Goal: Task Accomplishment & Management: Complete application form

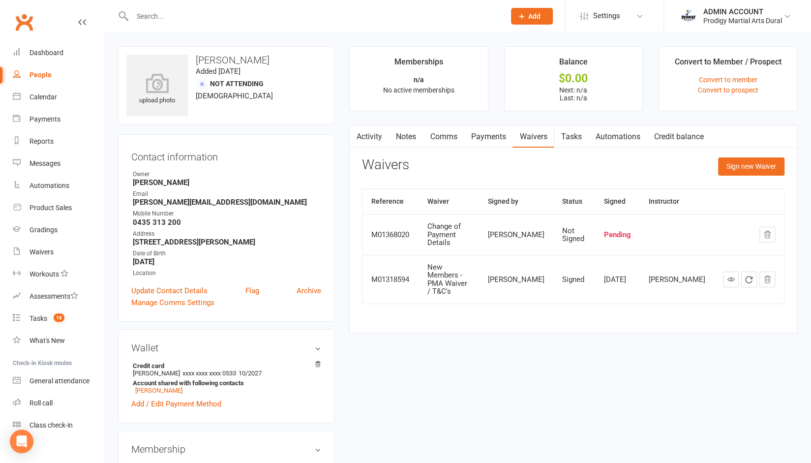
click at [163, 15] on input "text" at bounding box center [313, 16] width 369 height 14
click at [740, 12] on div "ADMIN ACCOUNT" at bounding box center [742, 11] width 79 height 9
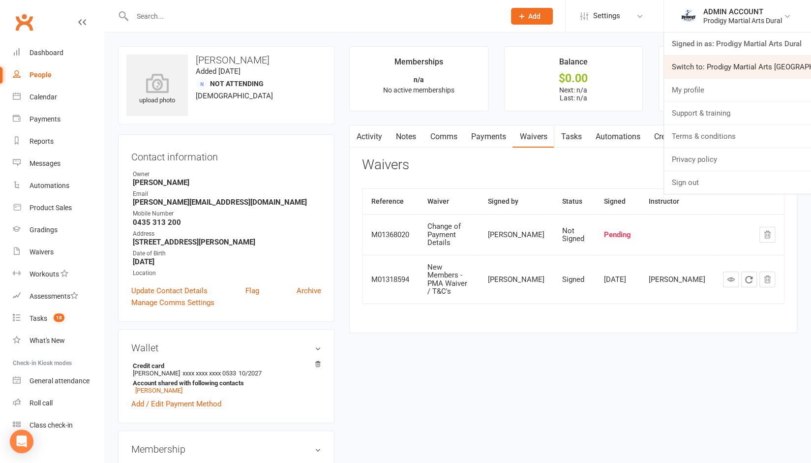
click at [715, 64] on link "Switch to: Prodigy Martial Arts Seven Hills" at bounding box center [737, 67] width 147 height 23
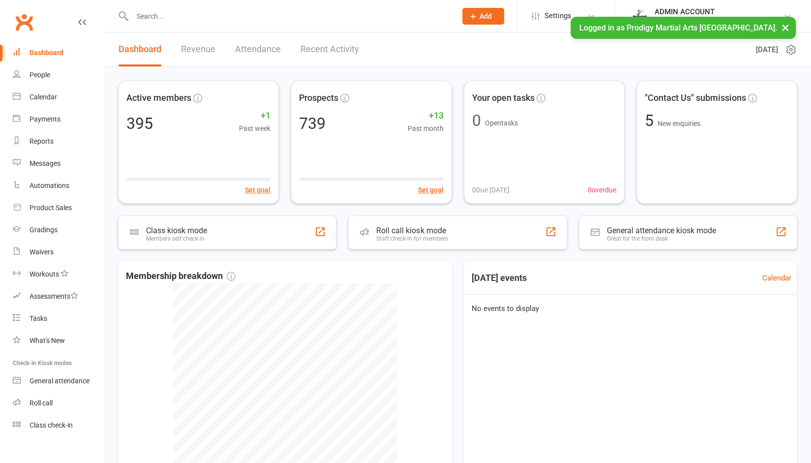
click at [214, 15] on input "text" at bounding box center [289, 16] width 320 height 14
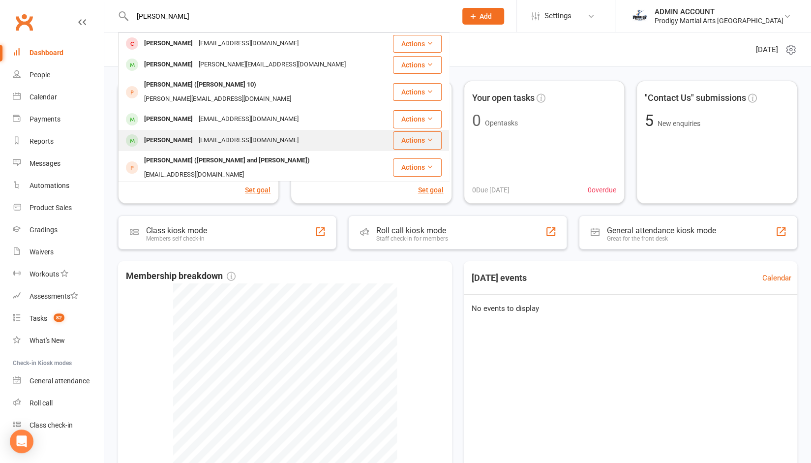
type input "[PERSON_NAME]"
click at [171, 133] on div "[PERSON_NAME]" at bounding box center [168, 140] width 55 height 14
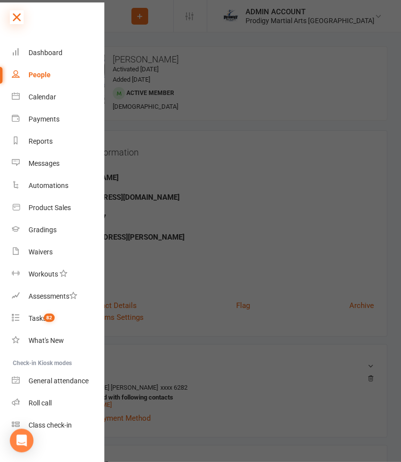
click at [18, 15] on icon at bounding box center [17, 17] width 14 height 14
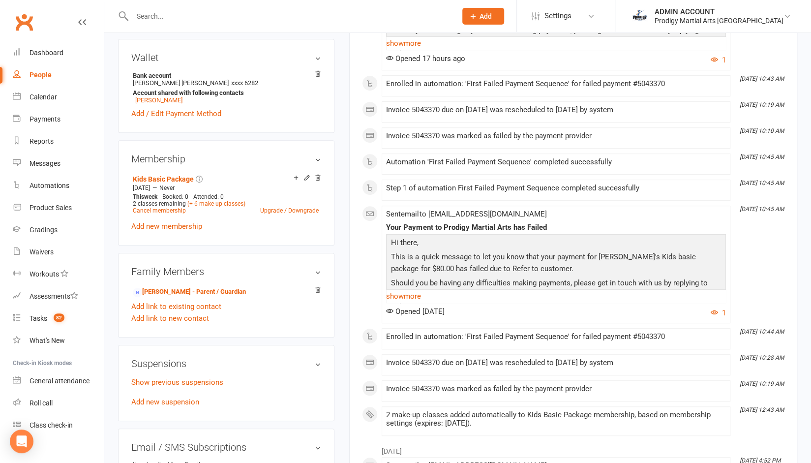
scroll to position [314, 0]
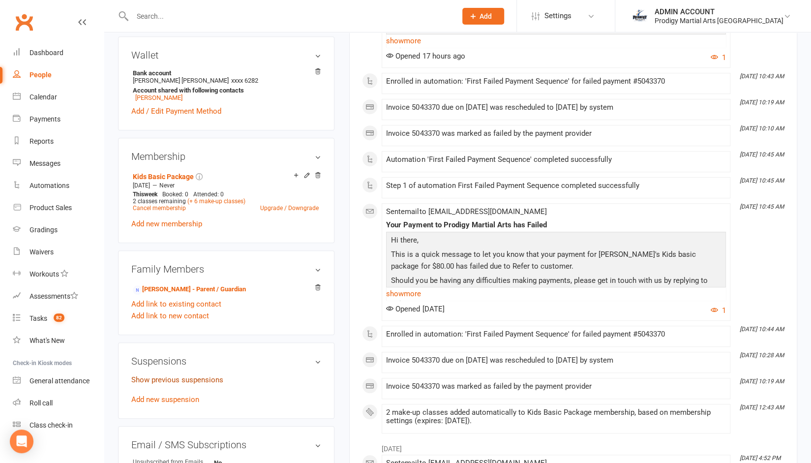
click at [172, 379] on link "Show previous suspensions" at bounding box center [177, 379] width 92 height 9
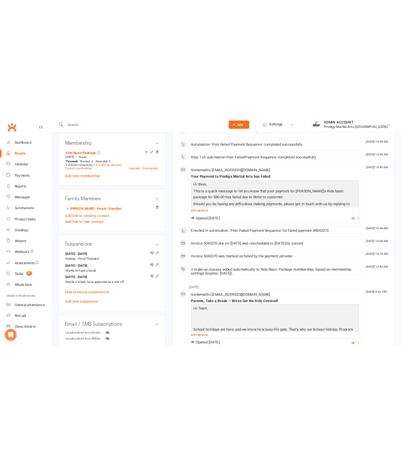
scroll to position [424, 0]
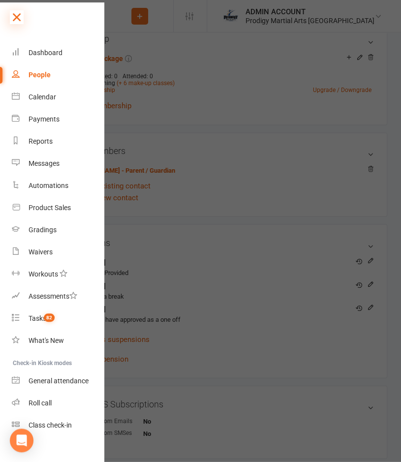
click at [17, 19] on icon at bounding box center [17, 17] width 14 height 14
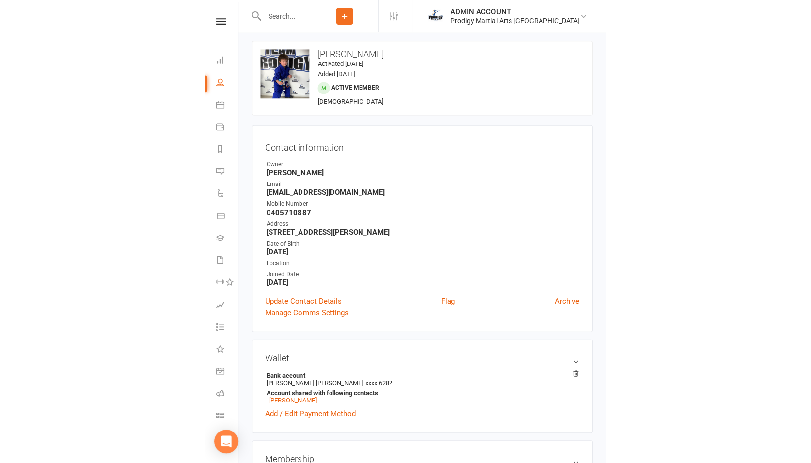
scroll to position [0, 0]
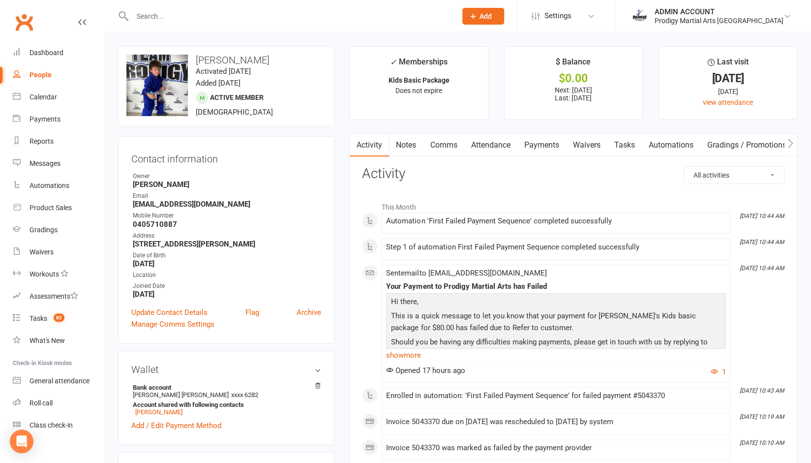
click at [543, 146] on link "Payments" at bounding box center [541, 145] width 49 height 23
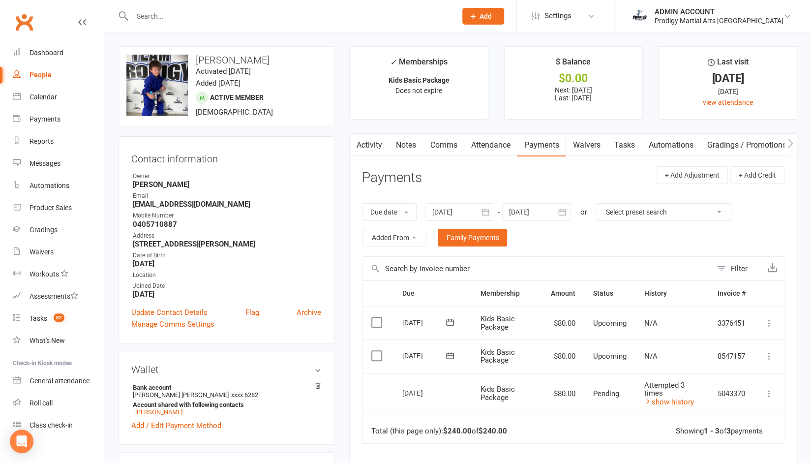
click at [463, 206] on div at bounding box center [459, 212] width 69 height 18
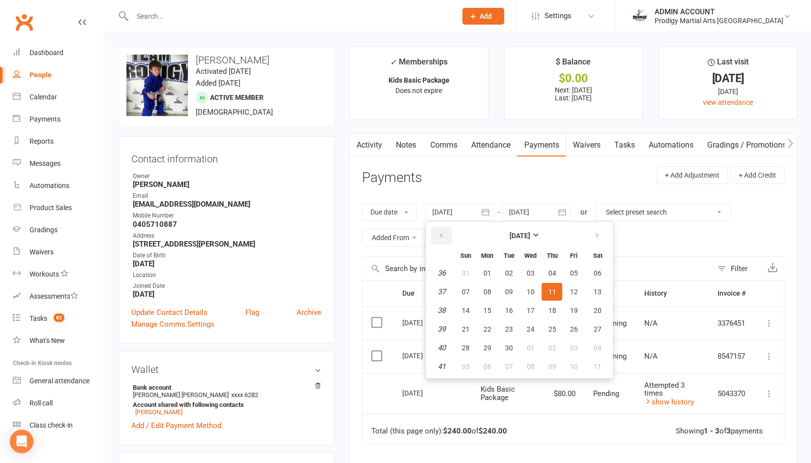
click at [441, 233] on icon "button" at bounding box center [440, 236] width 7 height 8
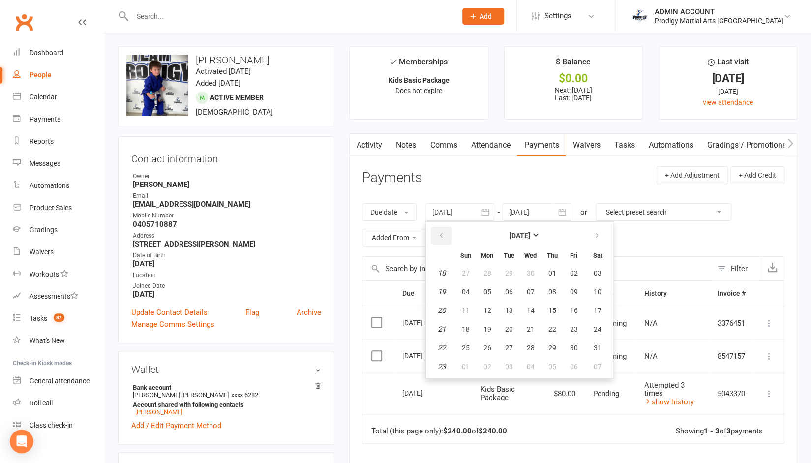
click at [441, 233] on icon "button" at bounding box center [440, 236] width 7 height 8
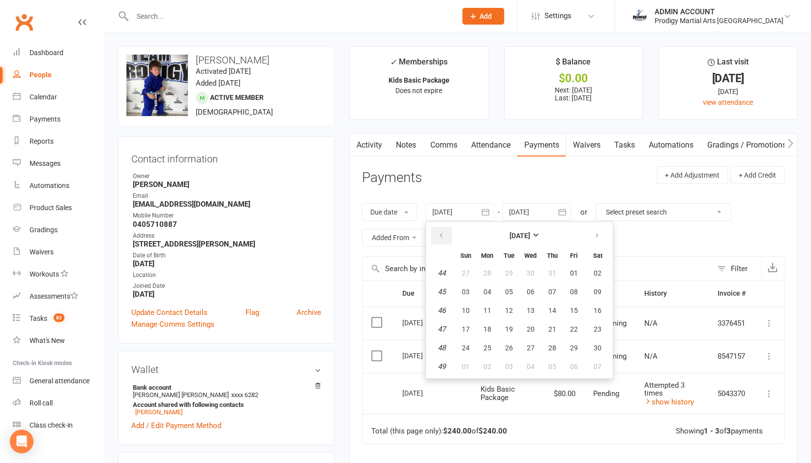
click at [441, 233] on icon "button" at bounding box center [440, 236] width 7 height 8
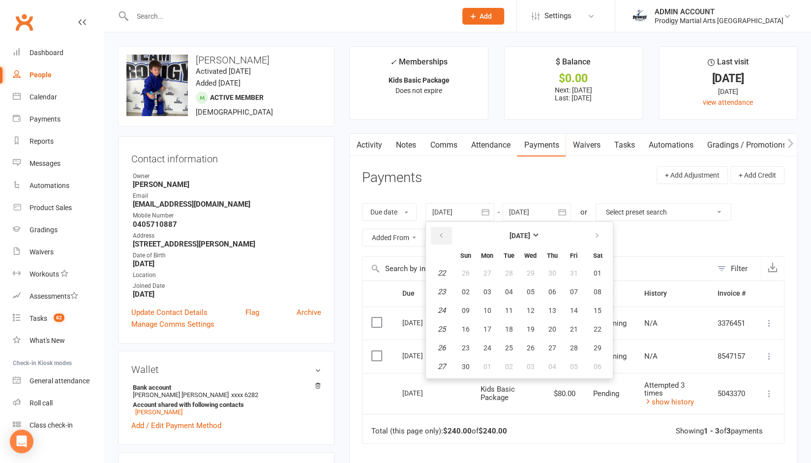
click at [441, 233] on icon "button" at bounding box center [440, 236] width 7 height 8
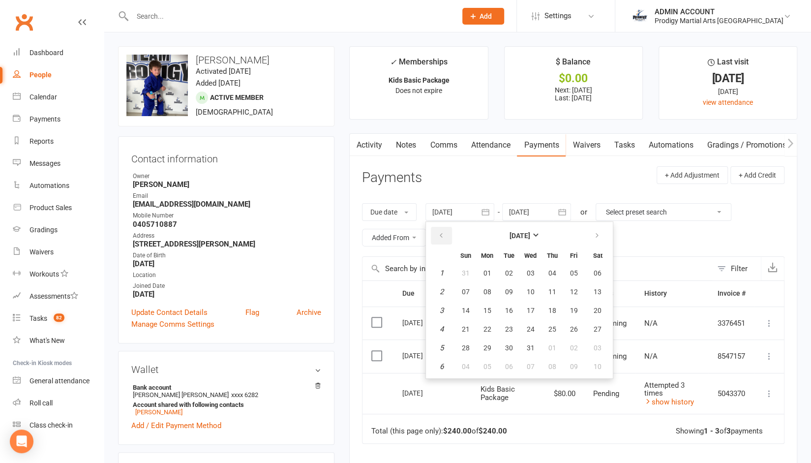
click at [441, 233] on icon "button" at bounding box center [440, 236] width 7 height 8
click at [469, 290] on span "03" at bounding box center [465, 292] width 8 height 8
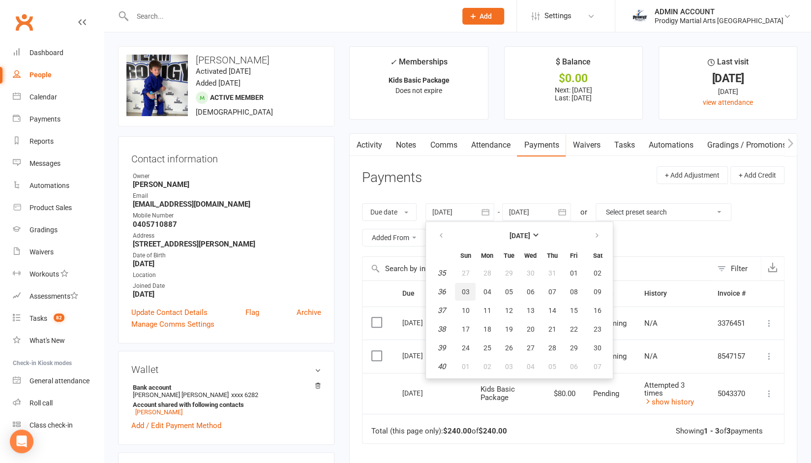
type input "[DATE]"
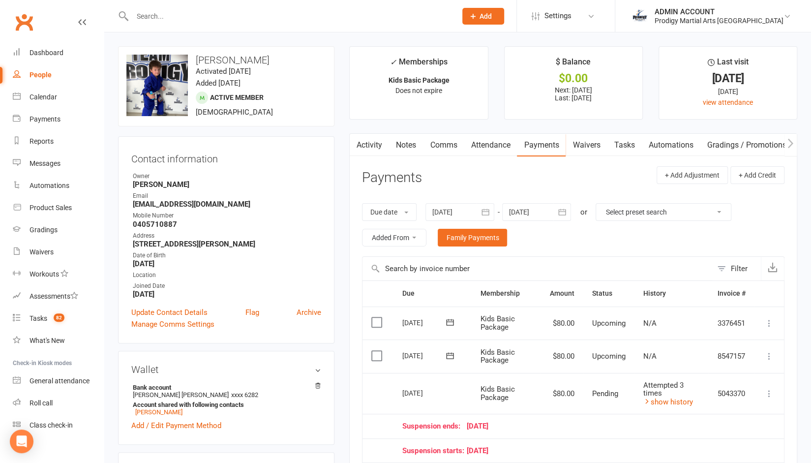
click at [296, 13] on input "text" at bounding box center [289, 16] width 320 height 14
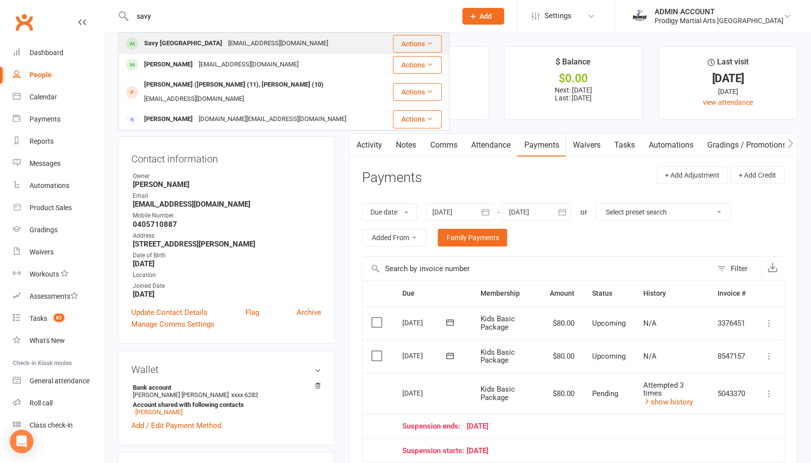
type input "savy"
click at [259, 48] on div "[EMAIL_ADDRESS][DOMAIN_NAME]" at bounding box center [278, 43] width 106 height 14
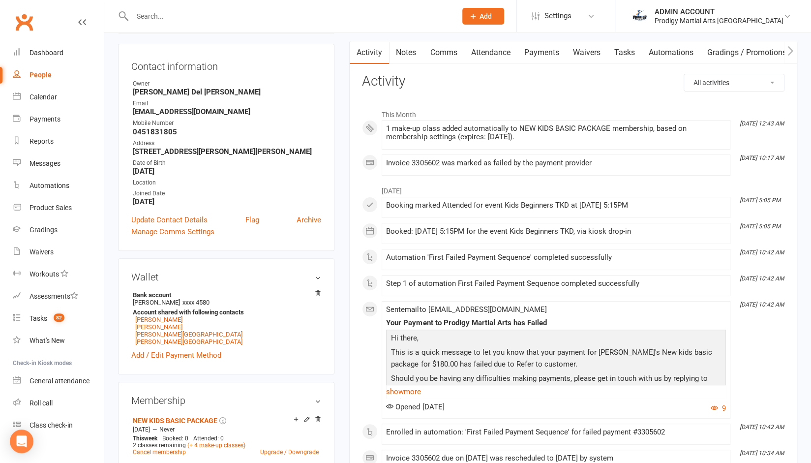
scroll to position [96, 0]
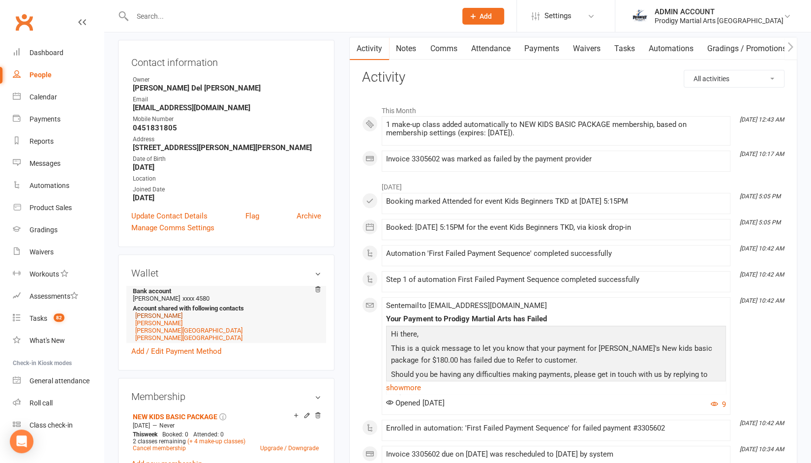
click at [150, 314] on link "[PERSON_NAME]" at bounding box center [158, 315] width 47 height 7
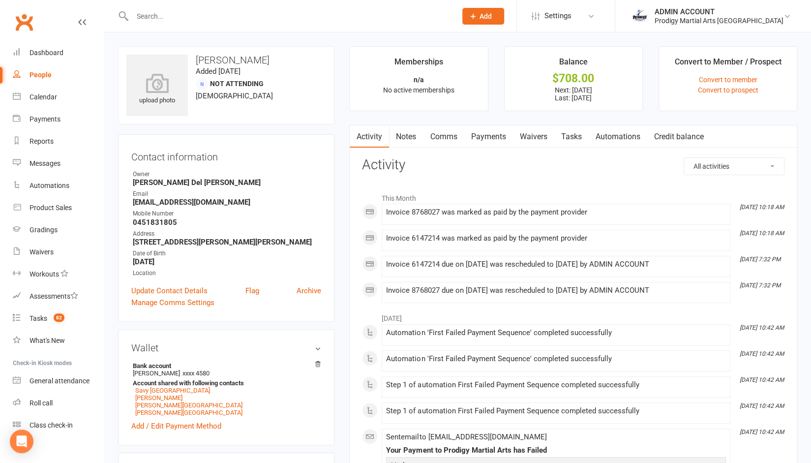
click at [493, 132] on link "Payments" at bounding box center [488, 136] width 49 height 23
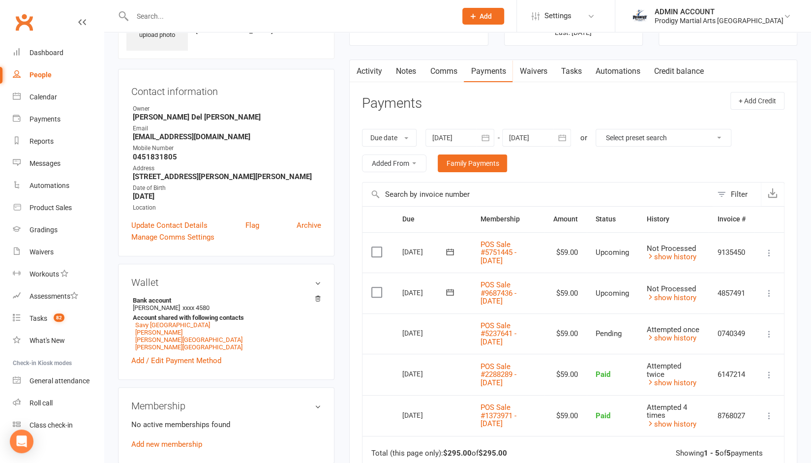
scroll to position [64, 0]
click at [149, 136] on strong "[EMAIL_ADDRESS][DOMAIN_NAME]" at bounding box center [227, 137] width 188 height 9
copy render-form-field "[EMAIL_ADDRESS][DOMAIN_NAME]"
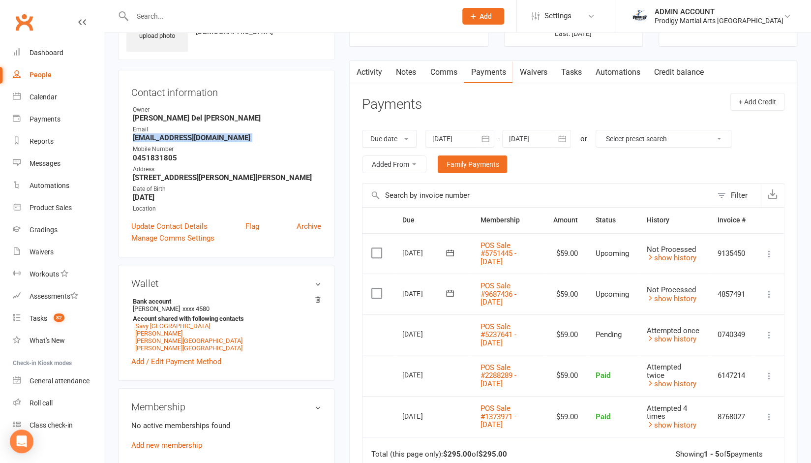
scroll to position [0, 0]
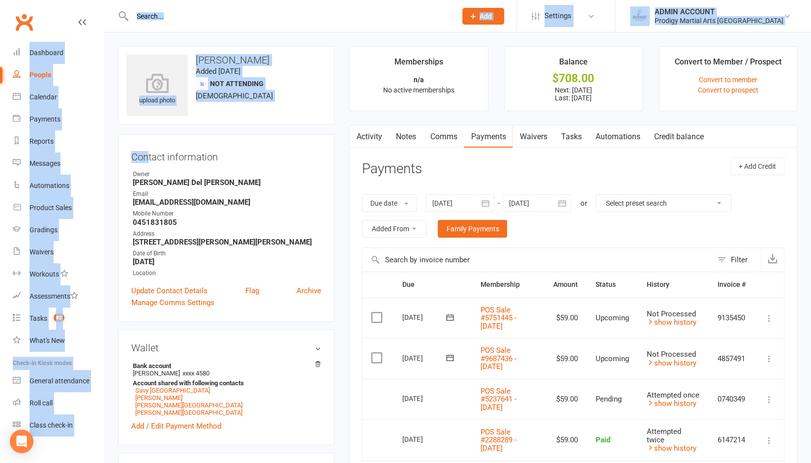
drag, startPoint x: 149, startPoint y: 136, endPoint x: 131, endPoint y: -16, distance: 153.0
click at [131, 0] on html "Prospect Member Non-attending contact Class / event Appointment Grading event T…" at bounding box center [405, 463] width 811 height 927
click at [526, 132] on link "Waivers" at bounding box center [532, 136] width 41 height 23
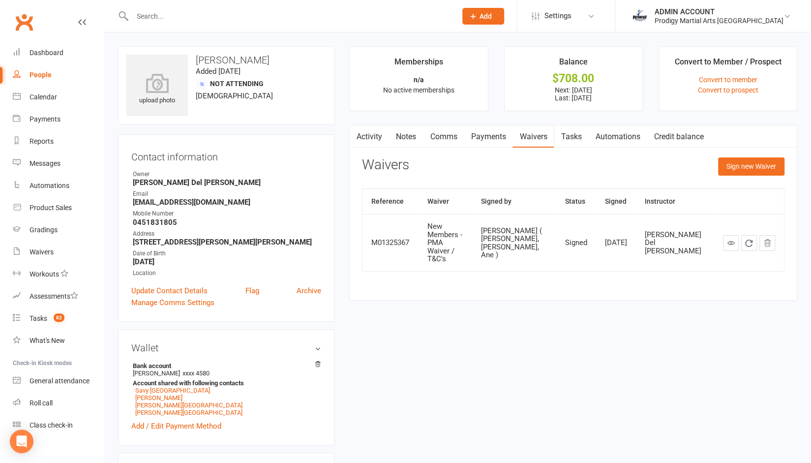
click at [337, 185] on div "upload photo [PERSON_NAME] Added [DATE] Not Attending [DEMOGRAPHIC_DATA] Contac…" at bounding box center [226, 467] width 231 height 843
click at [742, 159] on button "Sign new Waiver" at bounding box center [751, 166] width 66 height 18
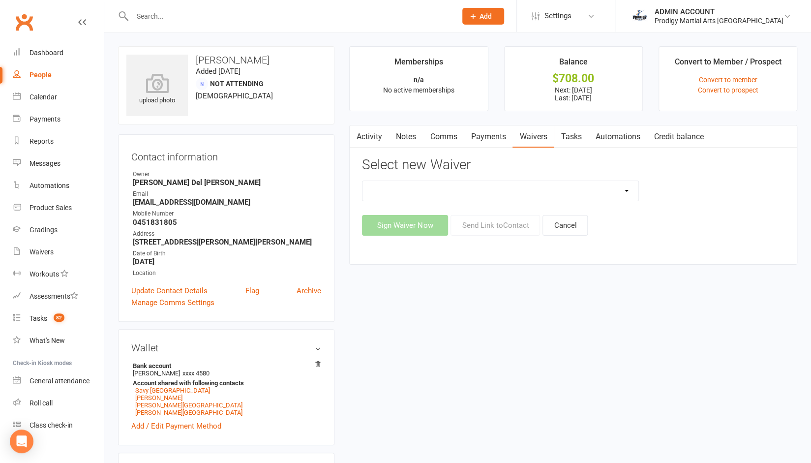
click at [504, 204] on div "Change of Payment Details New Members - PMA Waiver / T&C's New Members - PMA Wa…" at bounding box center [573, 207] width 422 height 55
click at [503, 200] on select "Change of Payment Details New Members - PMA Waiver / T&C's New Members - PMA Wa…" at bounding box center [499, 191] width 275 height 20
select select "12103"
click at [362, 181] on select "Change of Payment Details New Members - PMA Waiver / T&C's New Members - PMA Wa…" at bounding box center [499, 191] width 275 height 20
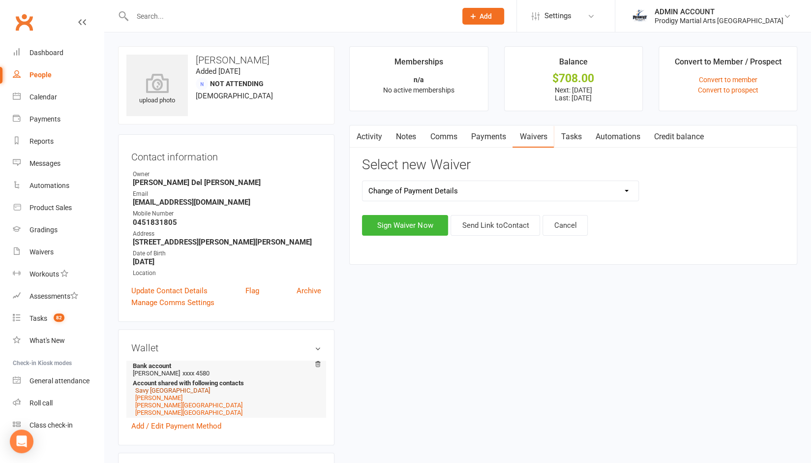
click at [152, 388] on link "Savy [GEOGRAPHIC_DATA]" at bounding box center [172, 389] width 75 height 7
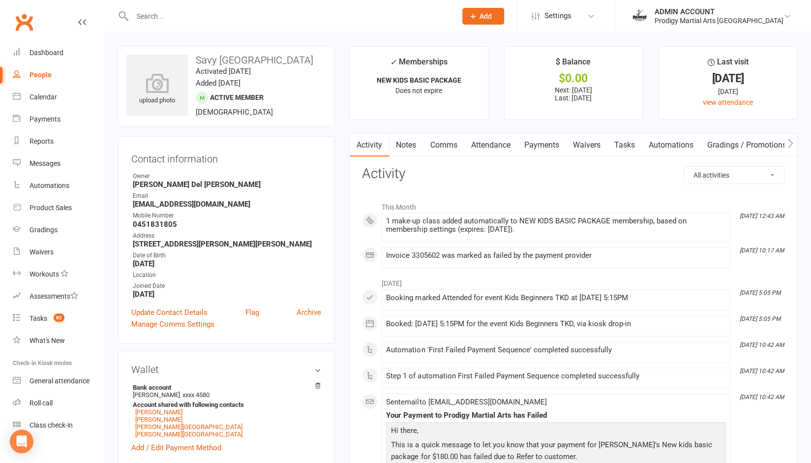
click at [546, 143] on link "Payments" at bounding box center [541, 145] width 49 height 23
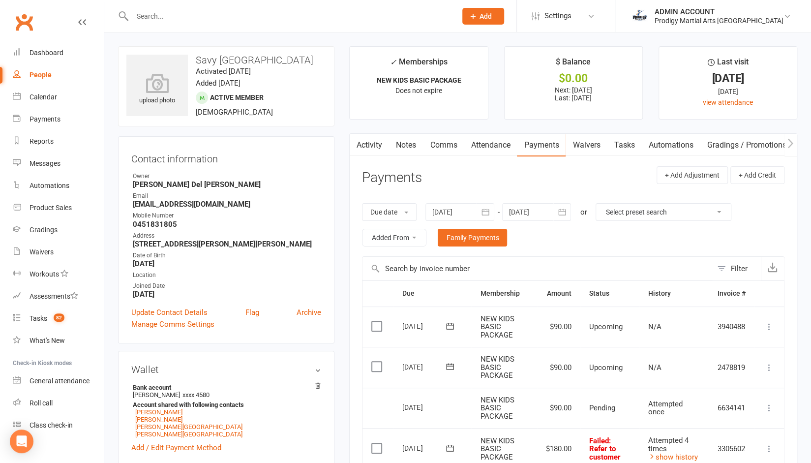
click at [598, 454] on span ": Refer to customer" at bounding box center [604, 448] width 31 height 25
click at [149, 412] on link "[PERSON_NAME]" at bounding box center [158, 411] width 47 height 7
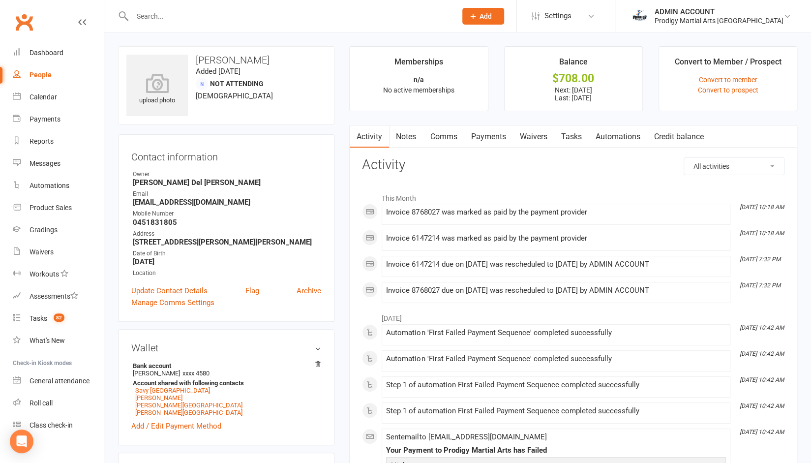
click at [529, 134] on link "Waivers" at bounding box center [532, 136] width 41 height 23
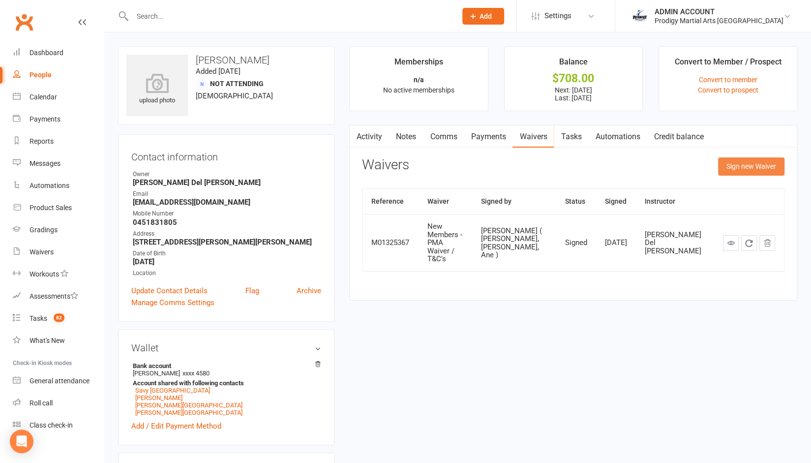
click at [743, 162] on button "Sign new Waiver" at bounding box center [751, 166] width 66 height 18
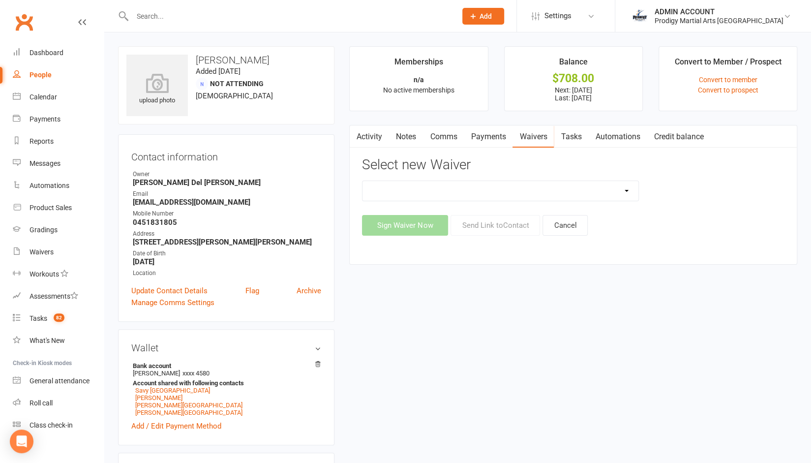
click at [470, 195] on select "Change of Payment Details New Members - PMA Waiver / T&C's New Members - PMA Wa…" at bounding box center [499, 191] width 275 height 20
select select "12103"
click at [362, 181] on select "Change of Payment Details New Members - PMA Waiver / T&C's New Members - PMA Wa…" at bounding box center [499, 191] width 275 height 20
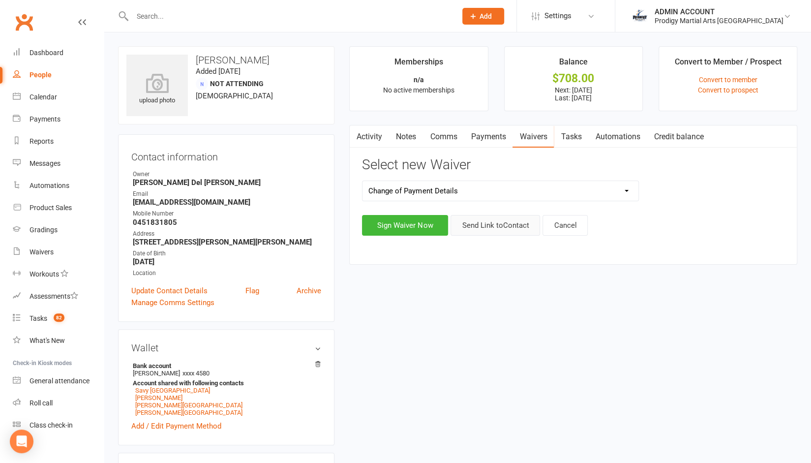
click at [495, 222] on button "Send Link to Contact" at bounding box center [494, 225] width 89 height 21
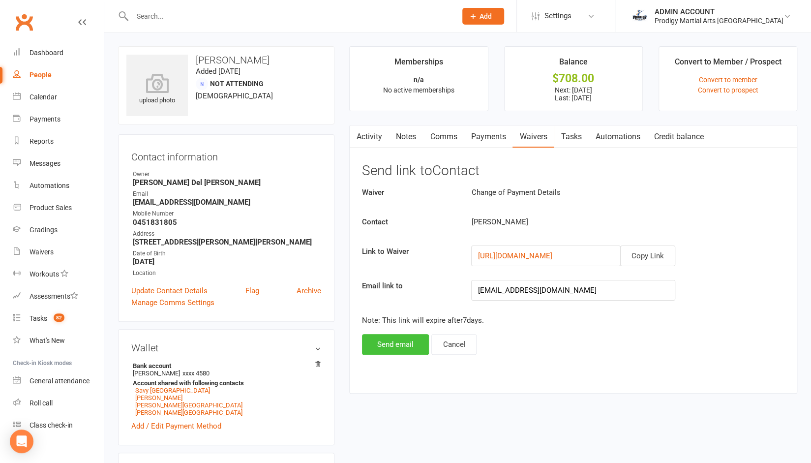
click at [393, 340] on button "Send email" at bounding box center [395, 344] width 67 height 21
